Goal: Task Accomplishment & Management: Use online tool/utility

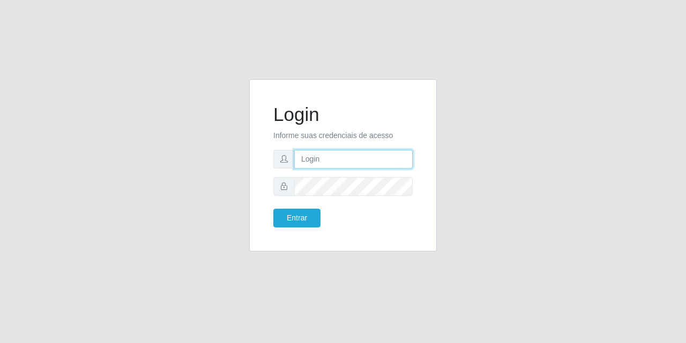
click at [321, 163] on input "text" at bounding box center [353, 159] width 118 height 19
type input "[EMAIL_ADDRESS][DOMAIN_NAME]"
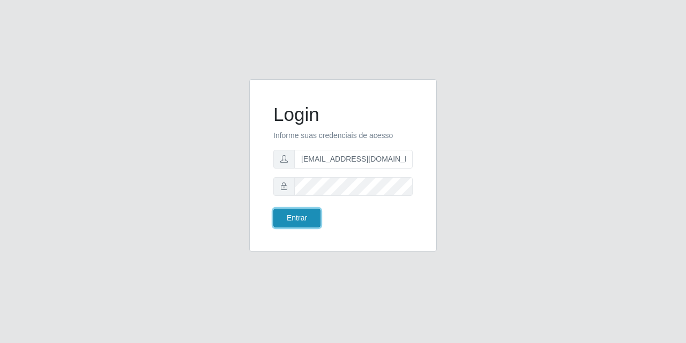
click at [305, 222] on button "Entrar" at bounding box center [296, 218] width 47 height 19
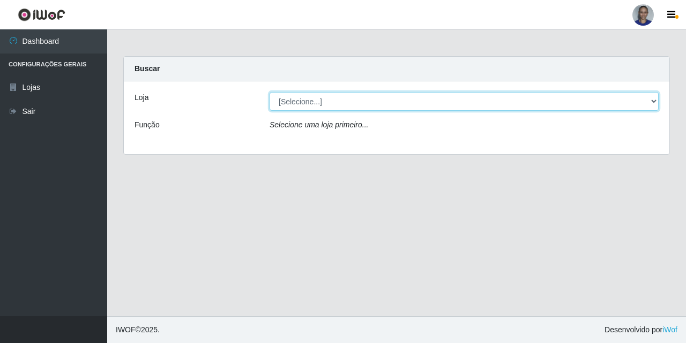
click at [646, 104] on select "[Selecione...] Supermercado [GEOGRAPHIC_DATA]" at bounding box center [463, 101] width 389 height 19
select select "165"
click at [269, 92] on select "[Selecione...] Supermercado [GEOGRAPHIC_DATA]" at bounding box center [463, 101] width 389 height 19
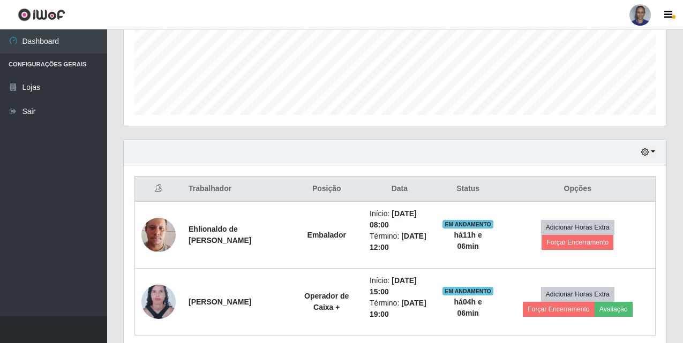
scroll to position [311, 0]
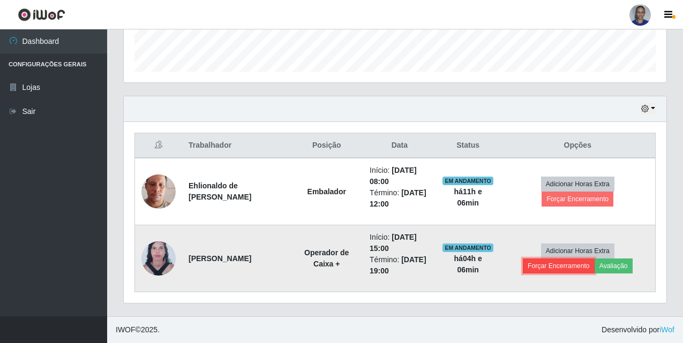
click at [549, 269] on button "Forçar Encerramento" at bounding box center [559, 266] width 72 height 15
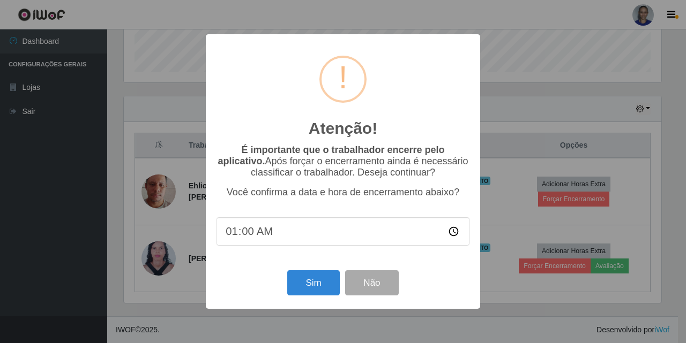
type input "17:00"
click at [313, 291] on button "Sim" at bounding box center [313, 283] width 52 height 25
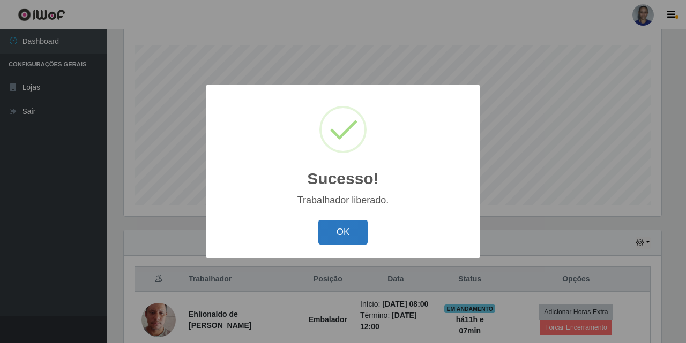
click at [346, 236] on button "OK" at bounding box center [343, 232] width 50 height 25
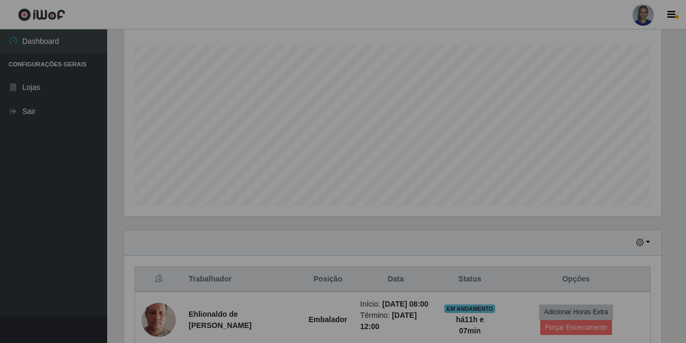
scroll to position [222, 543]
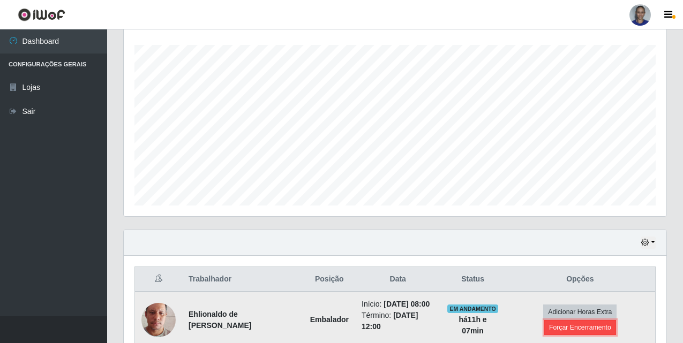
click at [587, 330] on button "Forçar Encerramento" at bounding box center [580, 327] width 72 height 15
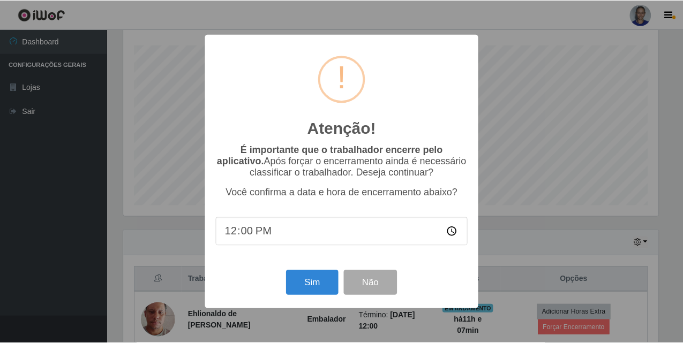
scroll to position [222, 537]
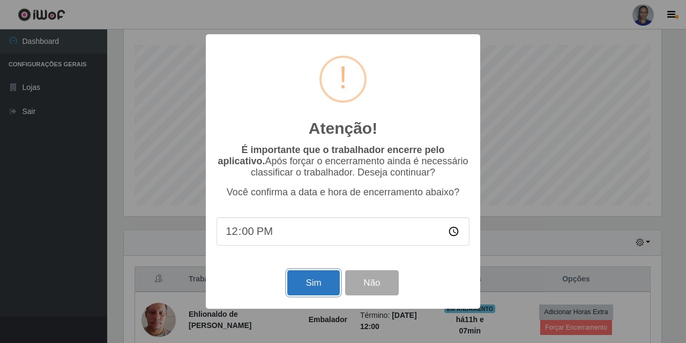
click at [309, 283] on button "Sim" at bounding box center [313, 283] width 52 height 25
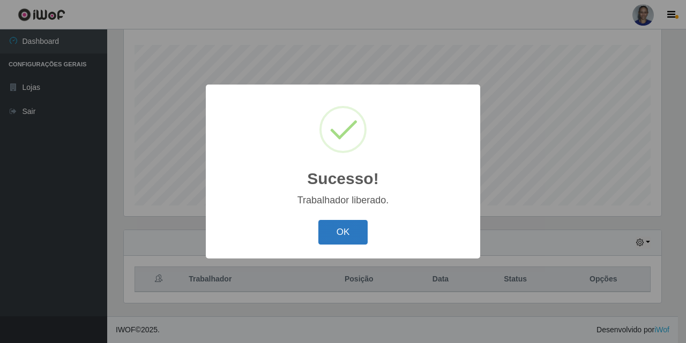
click at [341, 229] on button "OK" at bounding box center [343, 232] width 50 height 25
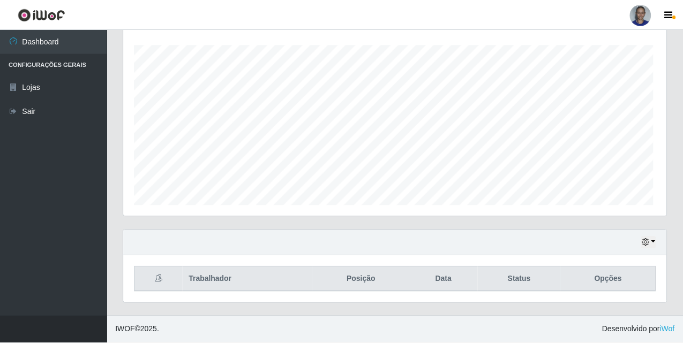
scroll to position [222, 543]
click at [652, 239] on button "button" at bounding box center [648, 243] width 15 height 12
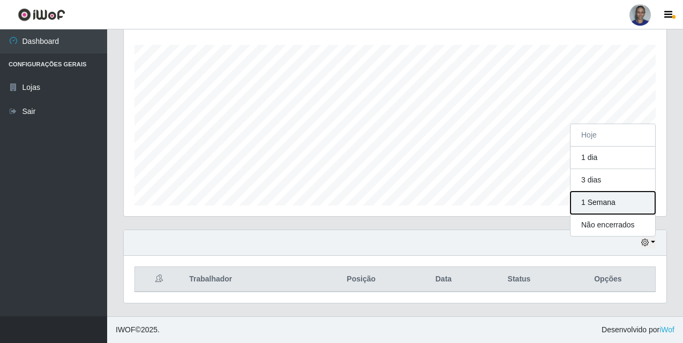
click at [632, 208] on button "1 Semana" at bounding box center [613, 203] width 85 height 22
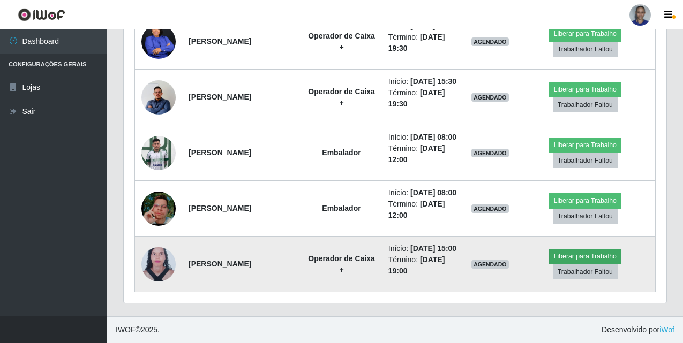
scroll to position [1316, 0]
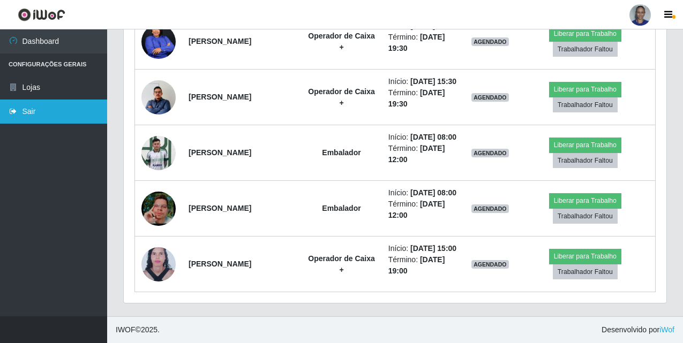
click at [48, 115] on link "Sair" at bounding box center [53, 112] width 107 height 24
